Goal: Information Seeking & Learning: Learn about a topic

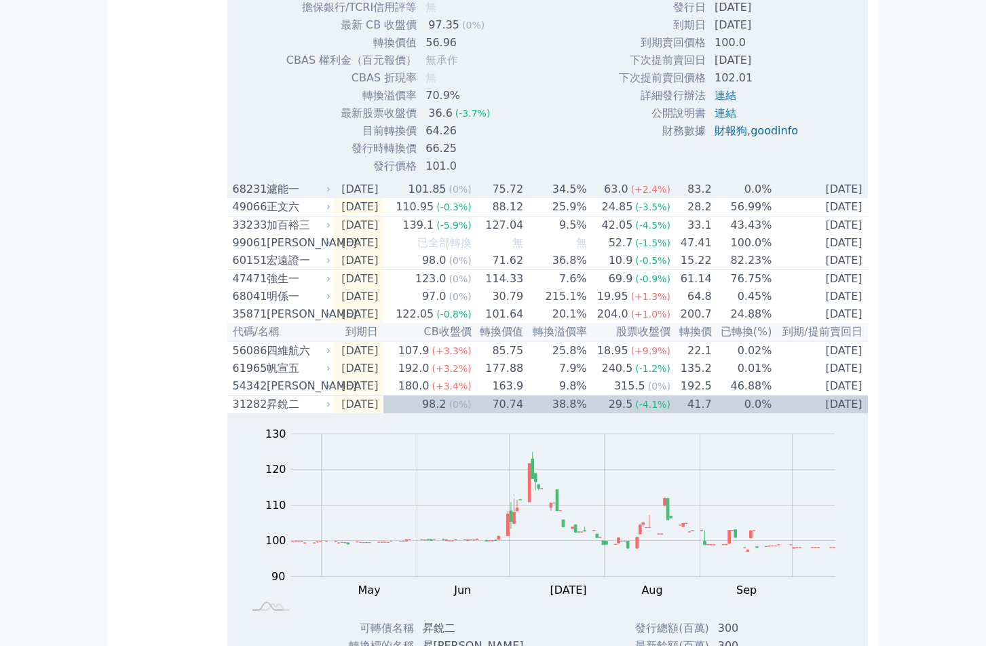
scroll to position [1628, 0]
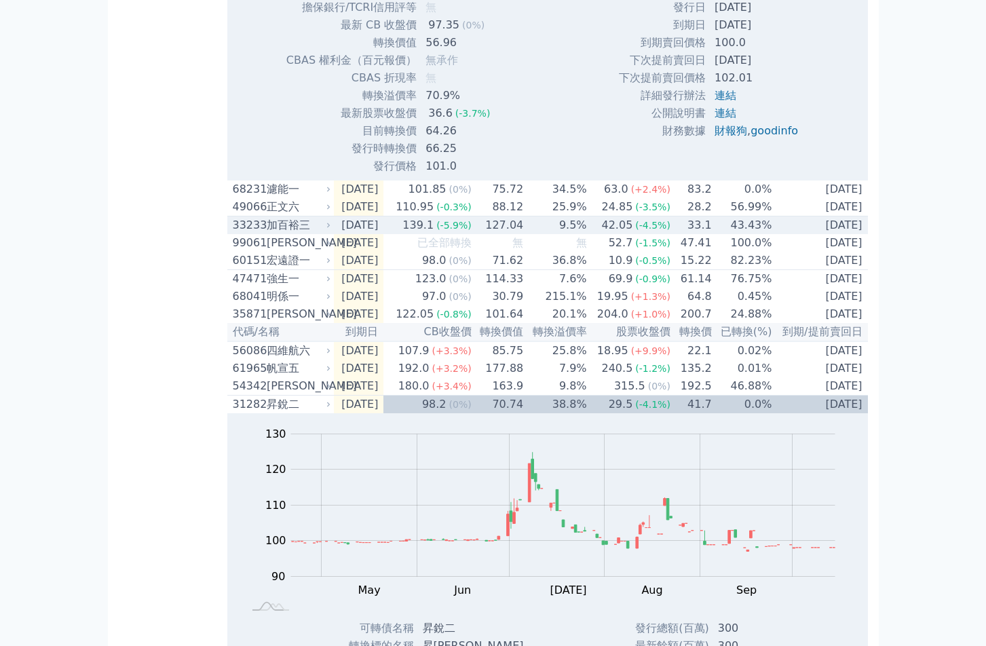
click at [284, 233] on div "加百裕三" at bounding box center [298, 225] width 62 height 16
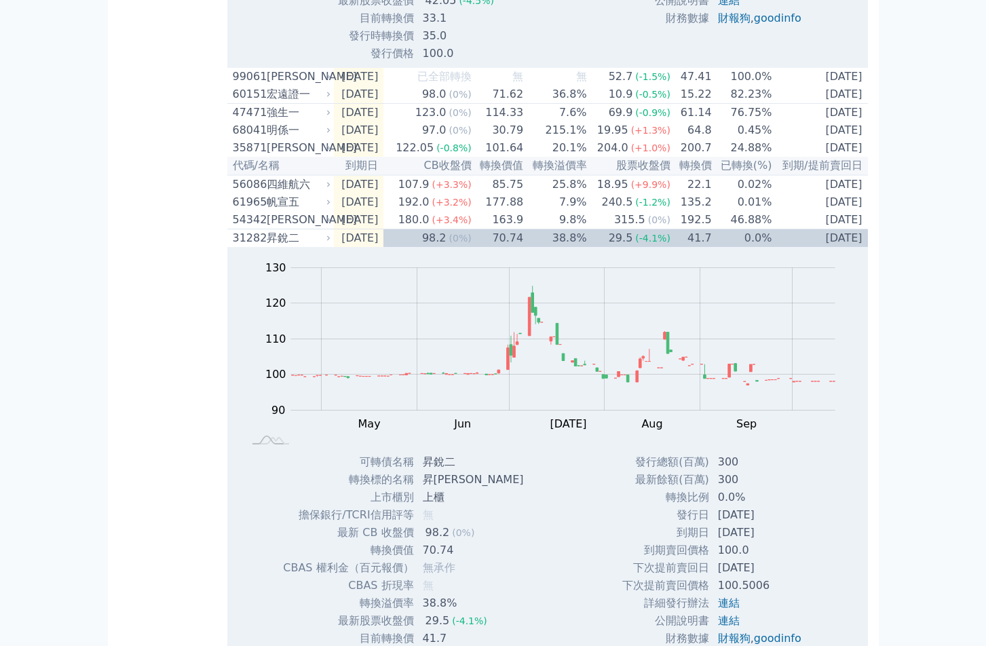
scroll to position [2239, 0]
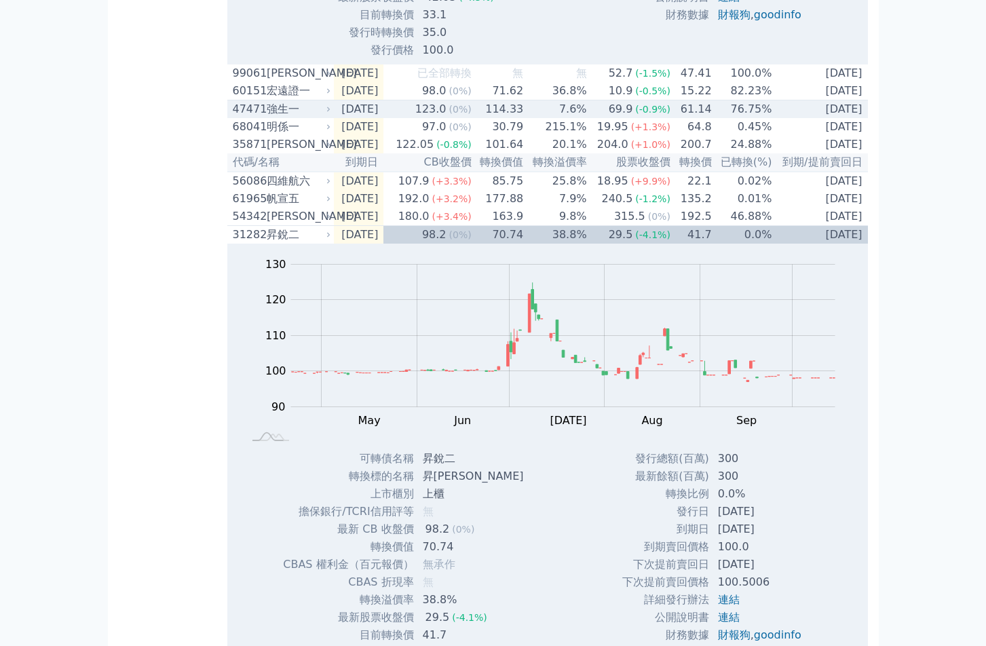
click at [281, 117] on div "強生一" at bounding box center [298, 109] width 62 height 16
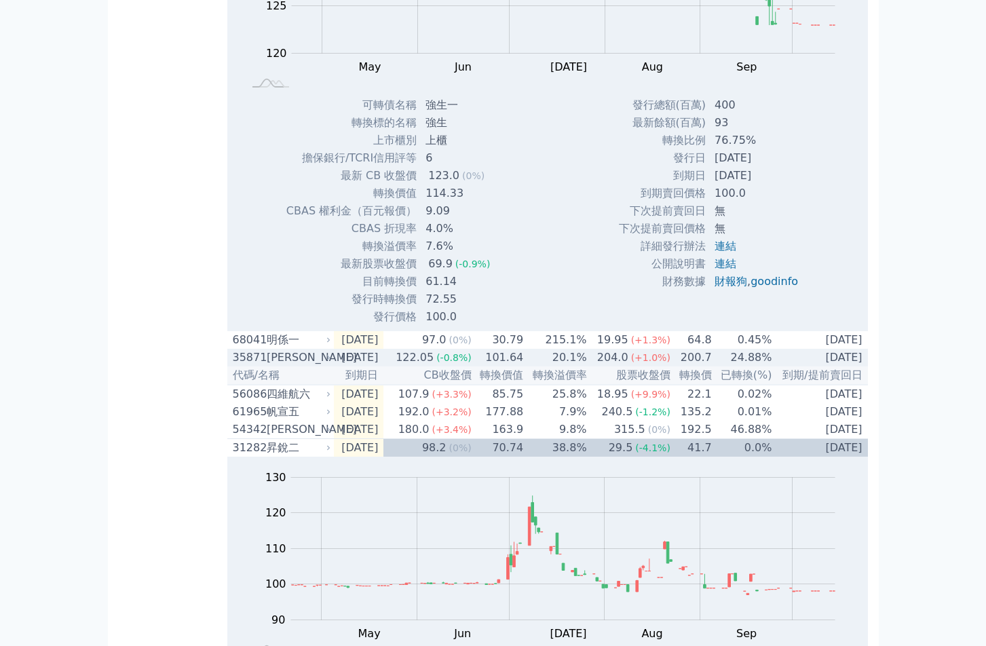
scroll to position [2374, 0]
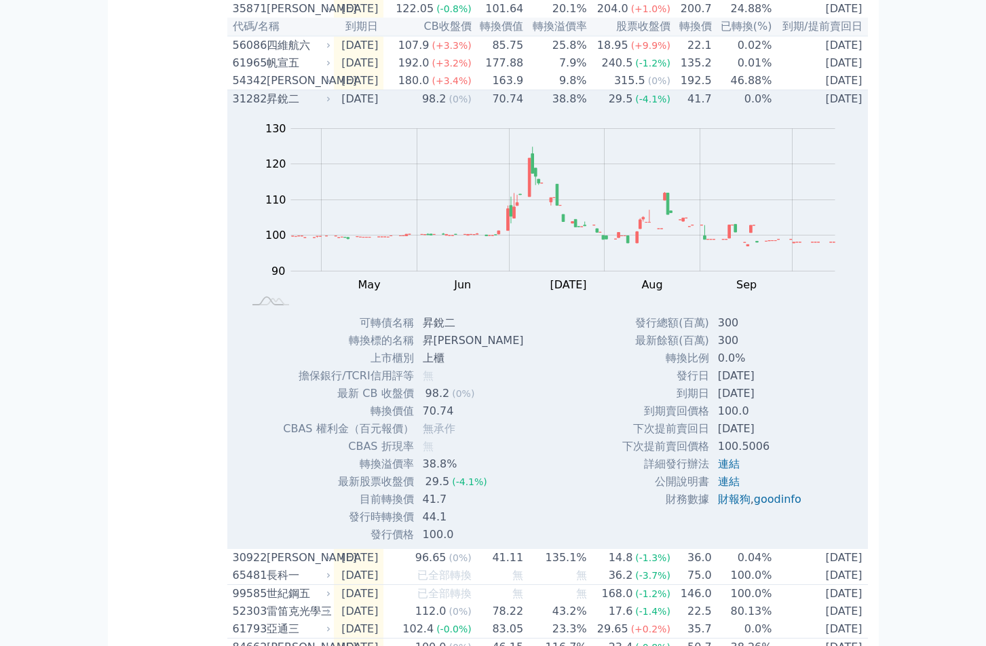
click at [281, 107] on div "昇銳二" at bounding box center [298, 99] width 62 height 16
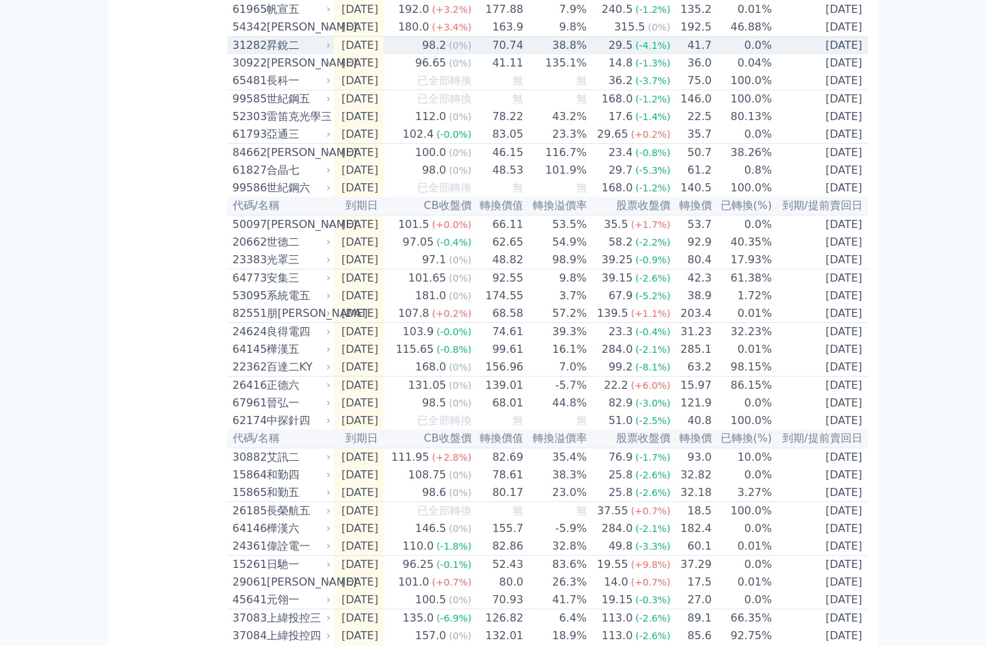
scroll to position [2510, 0]
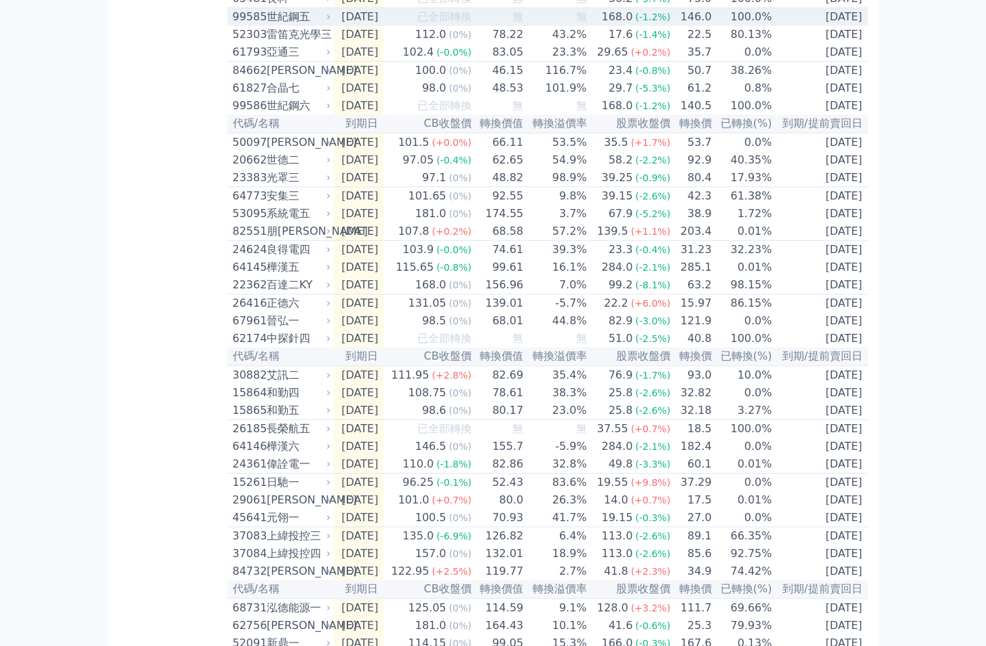
click at [281, 25] on div "世紀鋼五" at bounding box center [298, 17] width 62 height 16
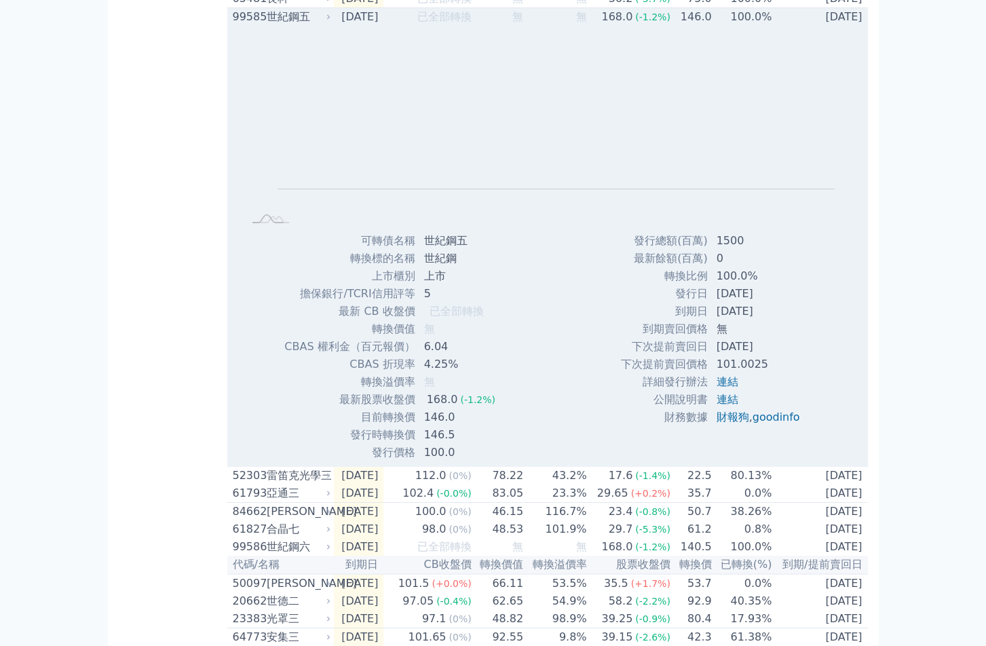
click at [281, 25] on div "世紀鋼五" at bounding box center [298, 17] width 62 height 16
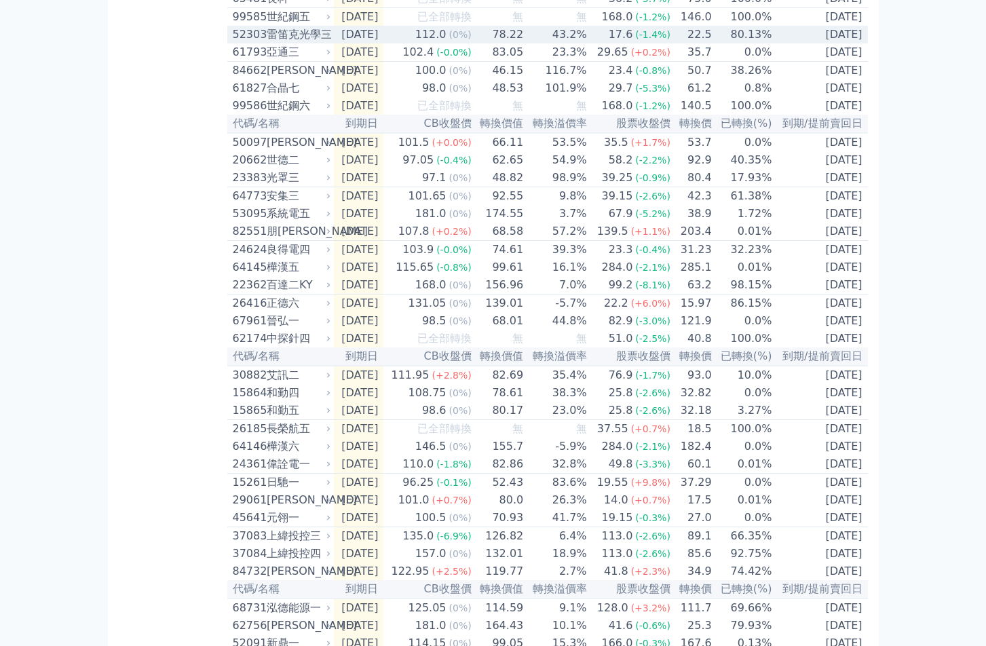
click at [281, 43] on div "雷笛克光學三" at bounding box center [298, 34] width 62 height 16
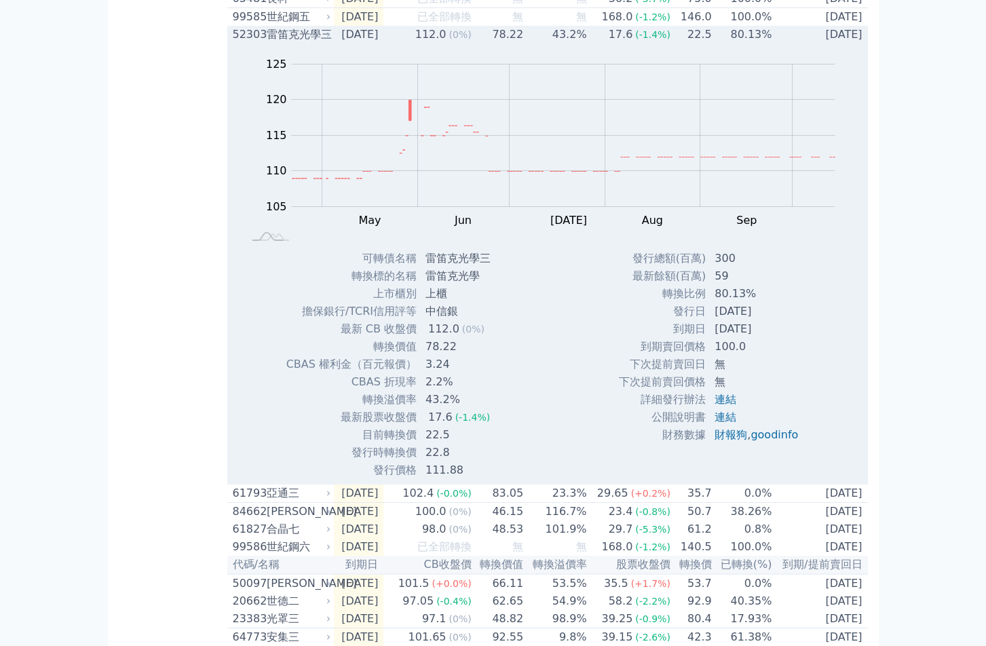
click at [281, 43] on div "雷笛克光學三" at bounding box center [298, 34] width 62 height 16
click at [284, 43] on div "雷笛克光學三" at bounding box center [298, 34] width 62 height 16
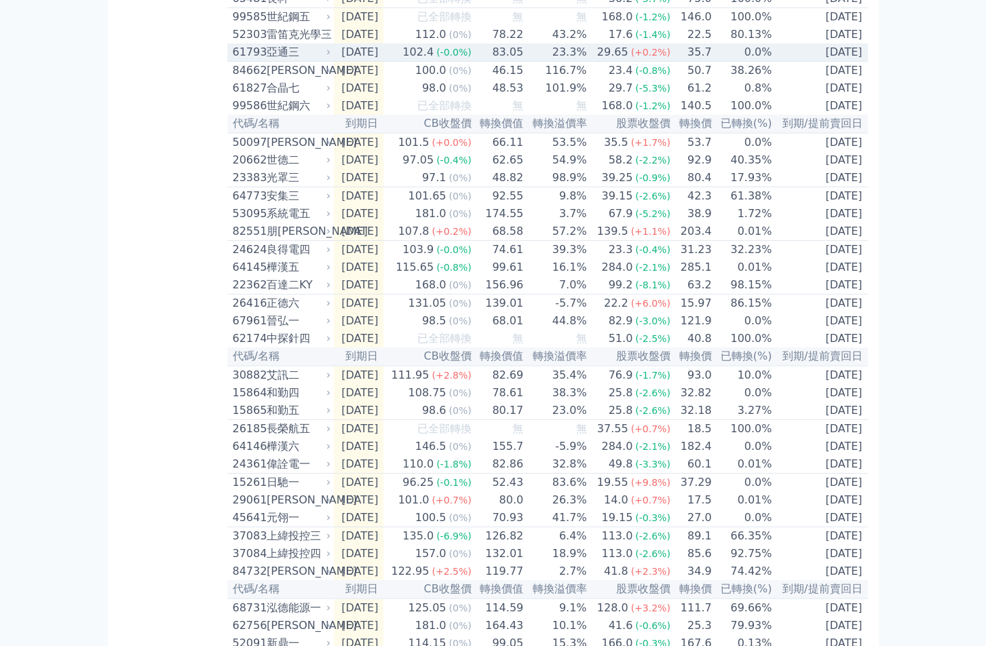
click at [284, 60] on div "亞通三" at bounding box center [298, 52] width 62 height 16
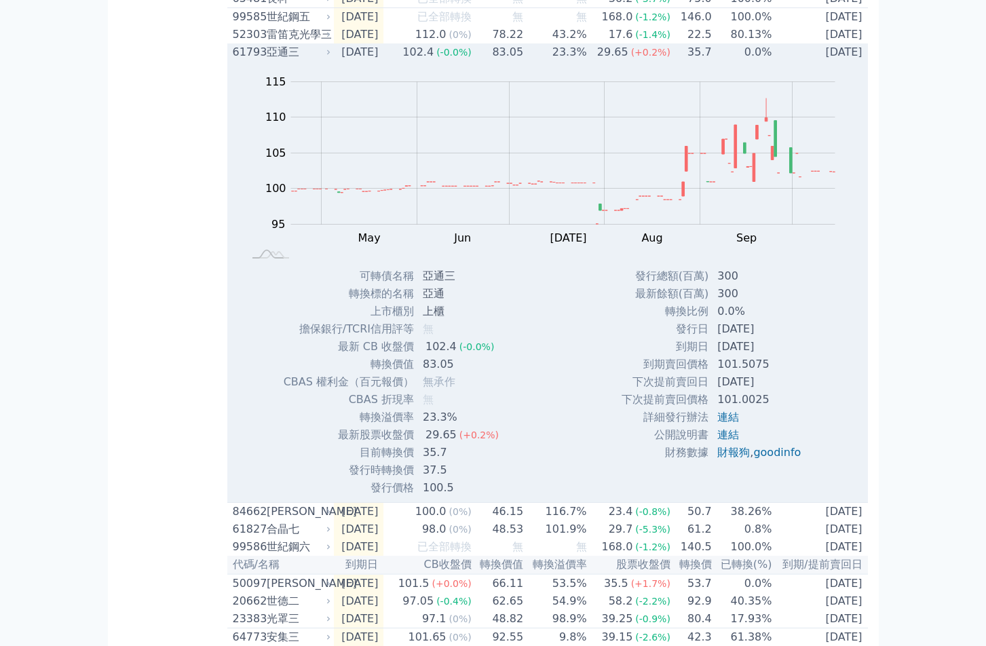
click at [261, 60] on div "61793" at bounding box center [248, 52] width 31 height 16
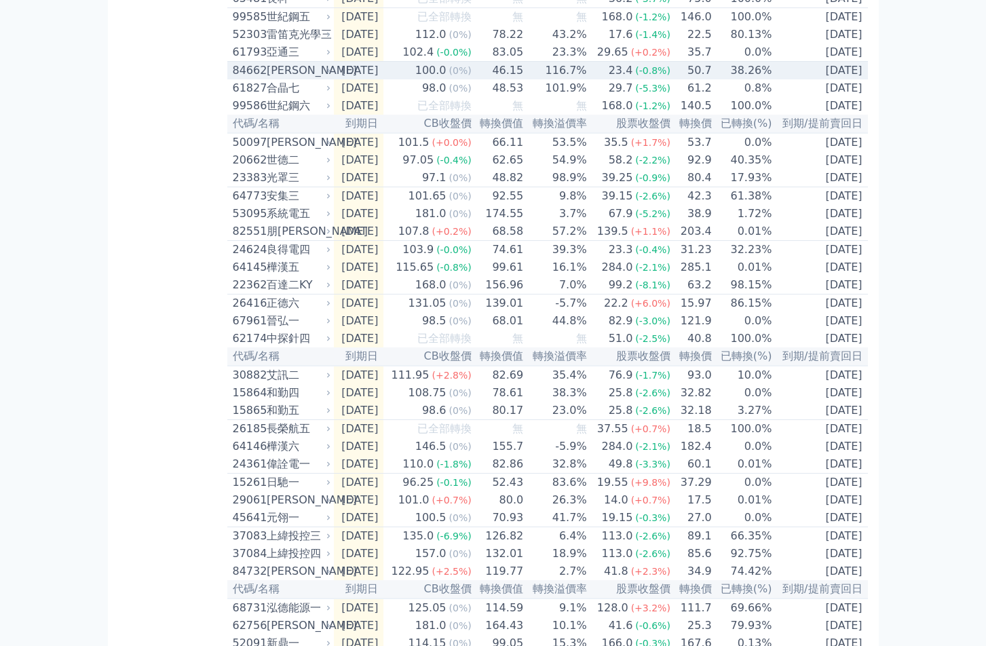
click at [261, 79] on div "84662" at bounding box center [248, 70] width 31 height 16
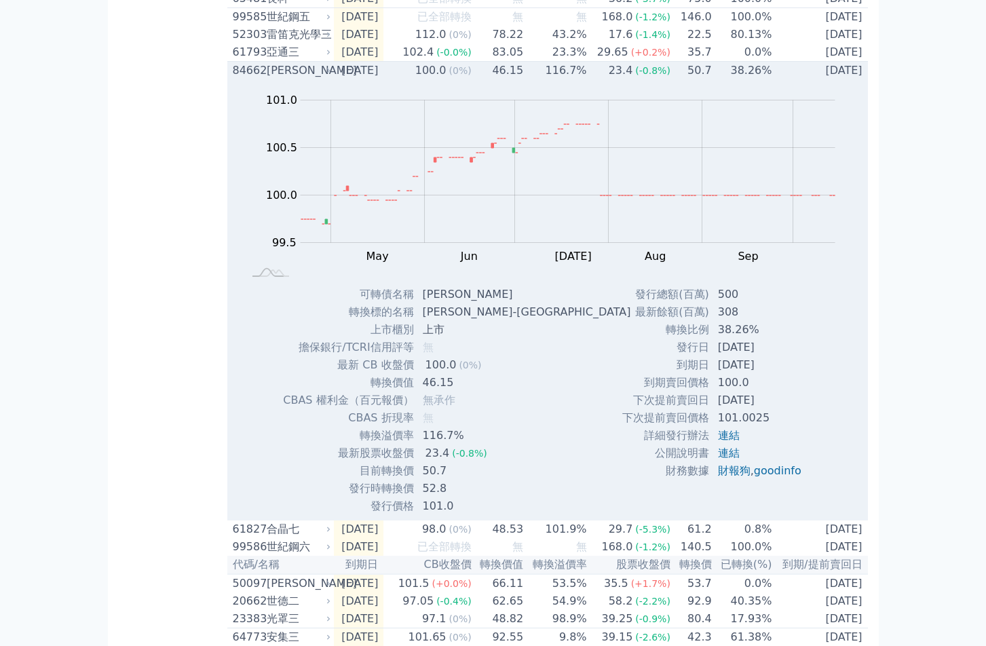
click at [299, 79] on div "[PERSON_NAME]" at bounding box center [298, 70] width 62 height 16
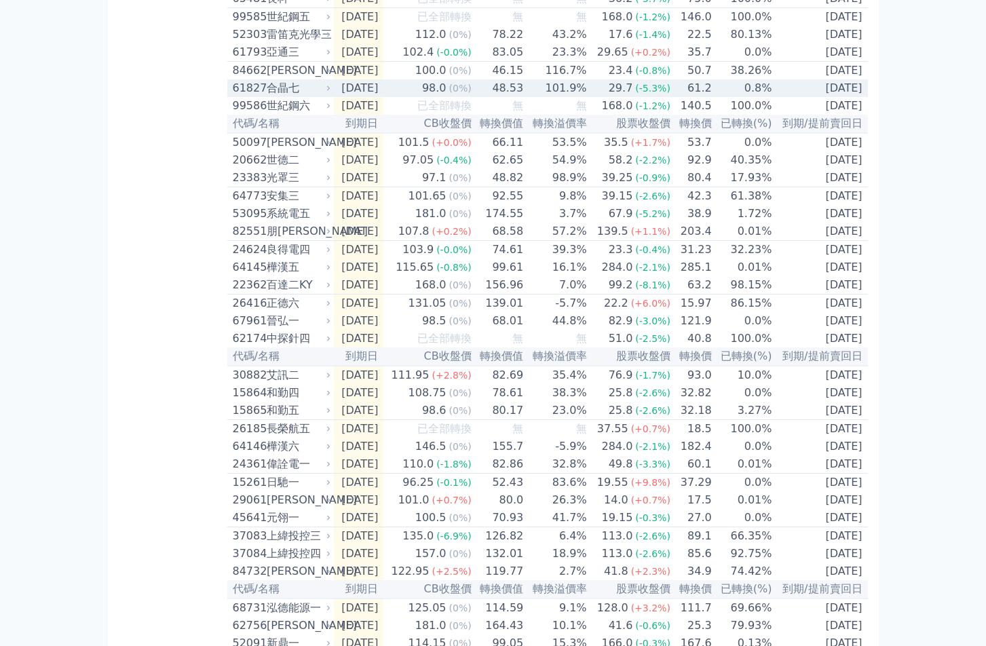
click at [288, 96] on div "合晶七" at bounding box center [298, 88] width 62 height 16
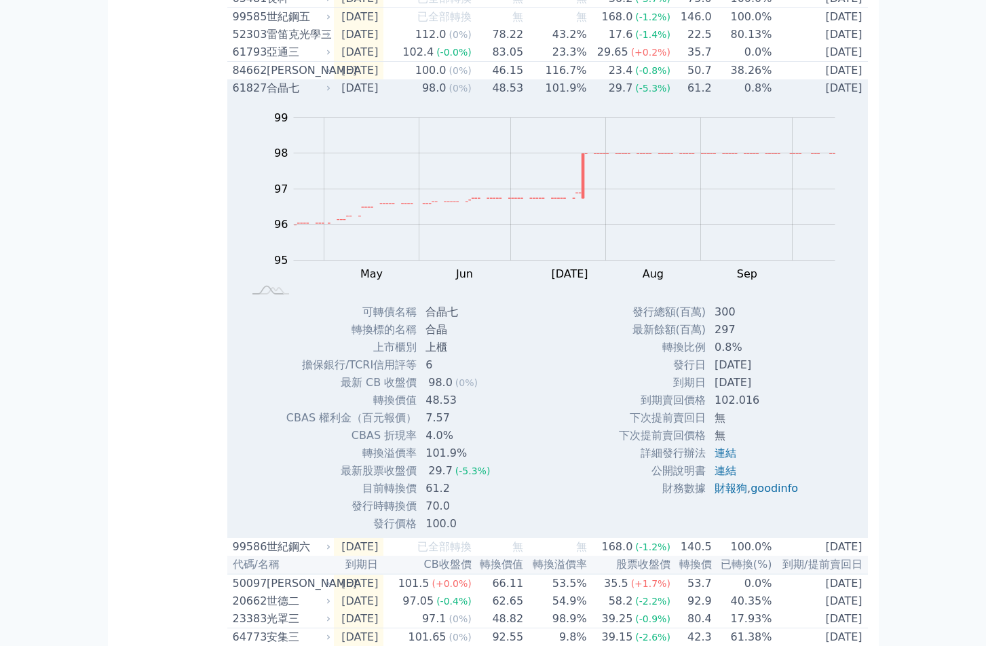
click at [286, 96] on div "合晶七" at bounding box center [298, 88] width 62 height 16
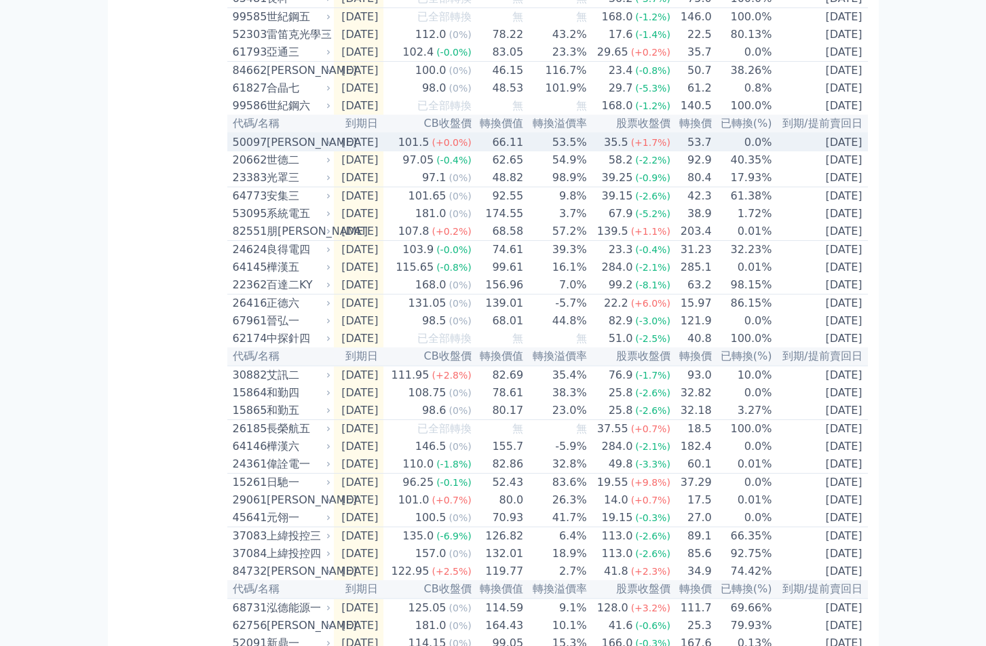
scroll to position [2578, 0]
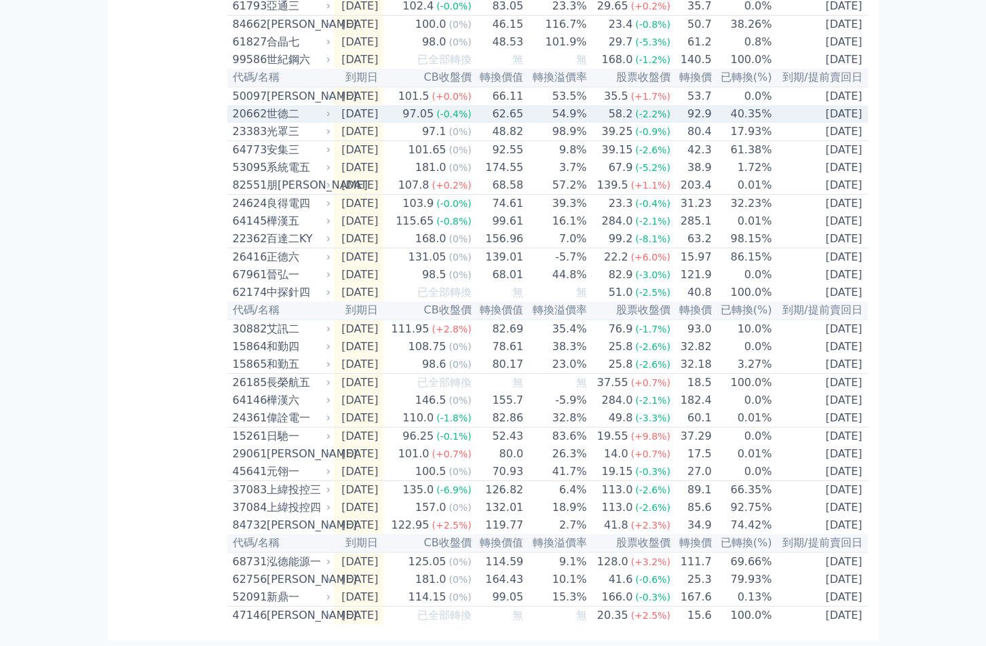
click at [286, 122] on div "世德二" at bounding box center [298, 114] width 62 height 16
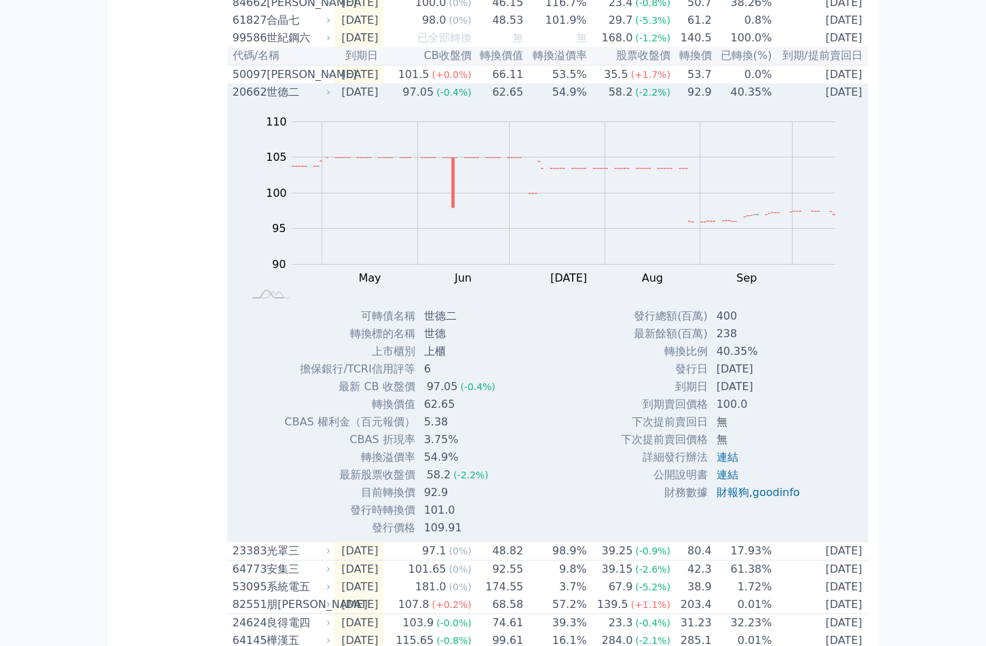
click at [275, 100] on div "世德二" at bounding box center [298, 92] width 62 height 16
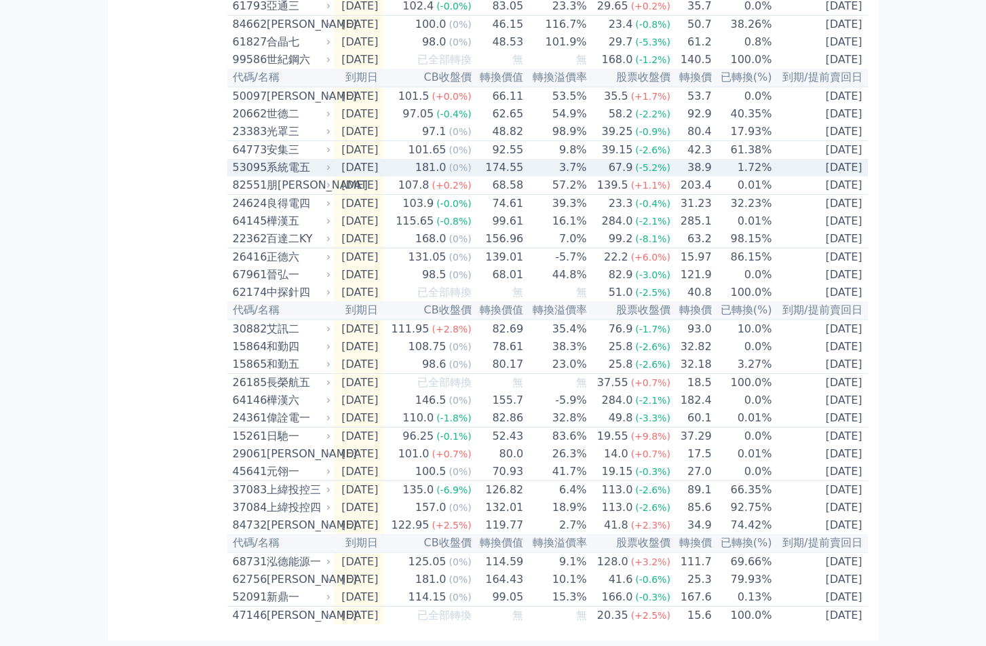
click at [275, 176] on div "系統電五" at bounding box center [298, 167] width 62 height 16
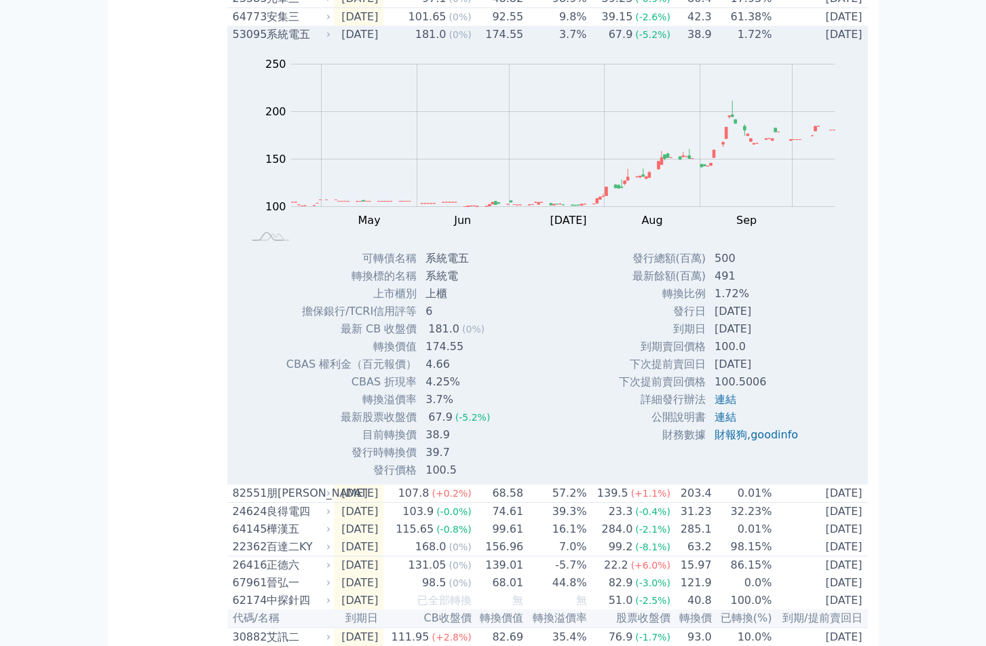
scroll to position [2714, 0]
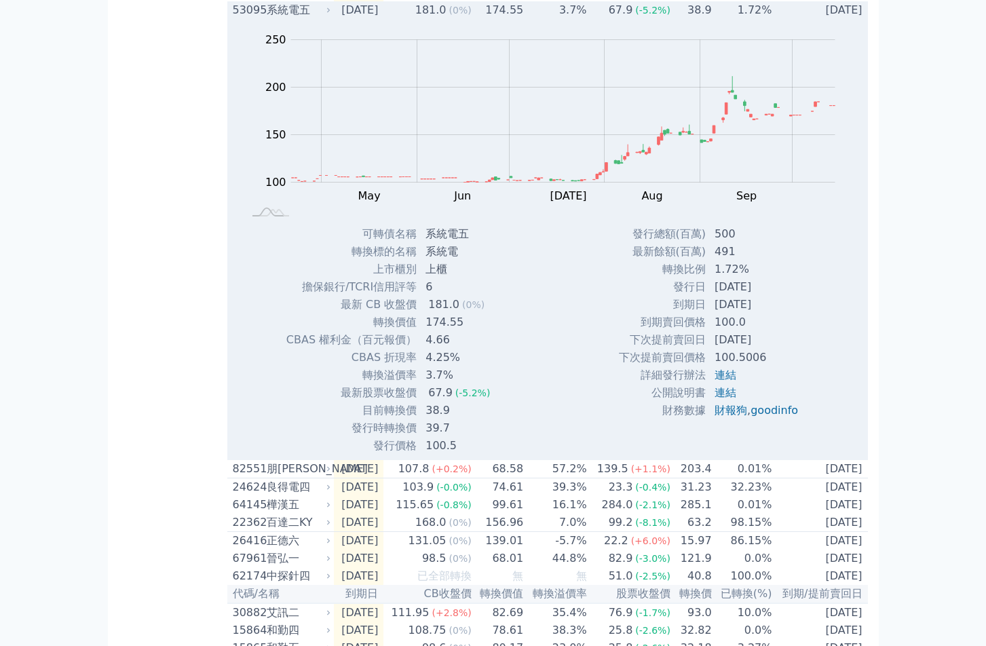
click at [273, 18] on div "系統電五" at bounding box center [298, 10] width 62 height 16
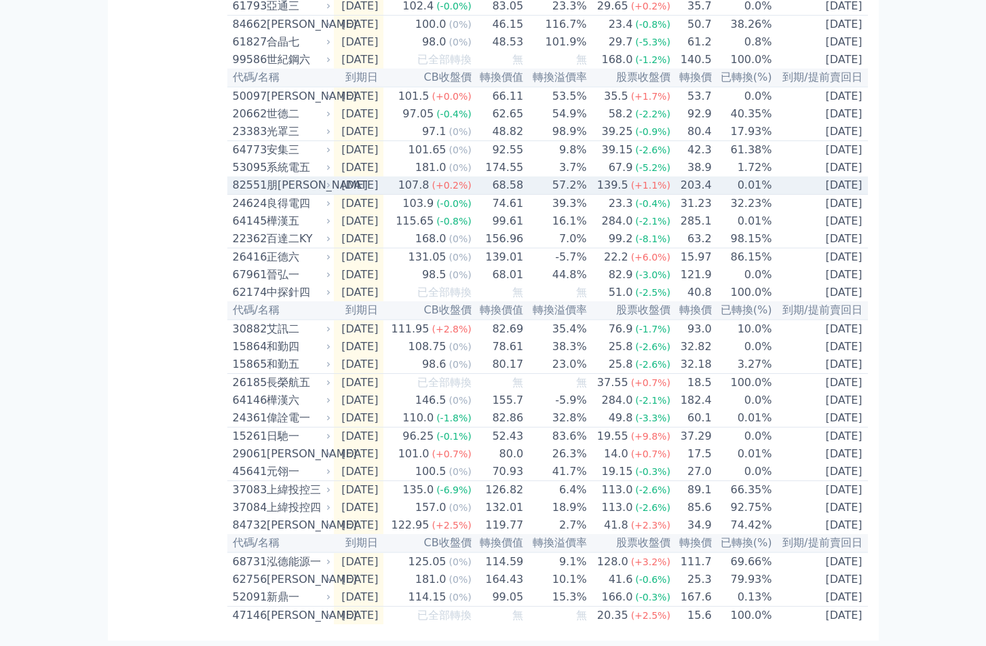
click at [287, 177] on div "朋[PERSON_NAME]" at bounding box center [298, 185] width 62 height 16
